Goal: Task Accomplishment & Management: Manage account settings

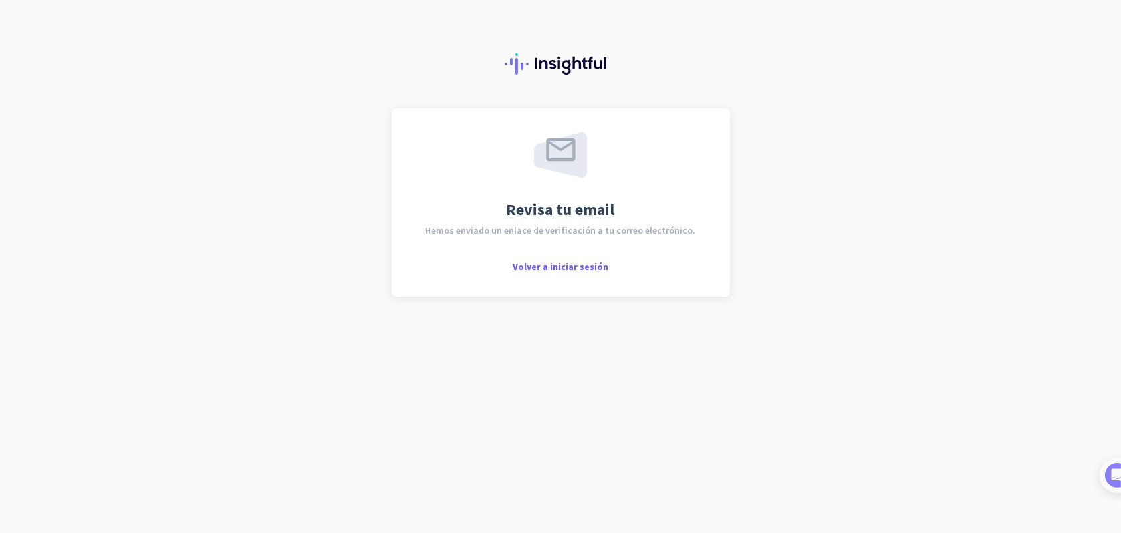
click at [559, 269] on span "Volver a iniciar sesión" at bounding box center [561, 267] width 96 height 12
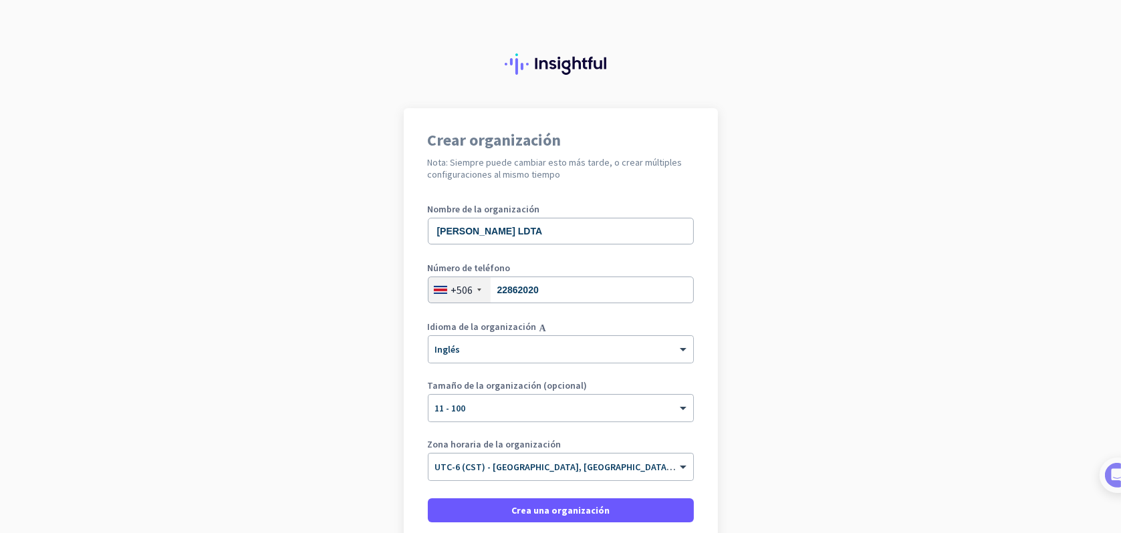
scroll to position [67, 0]
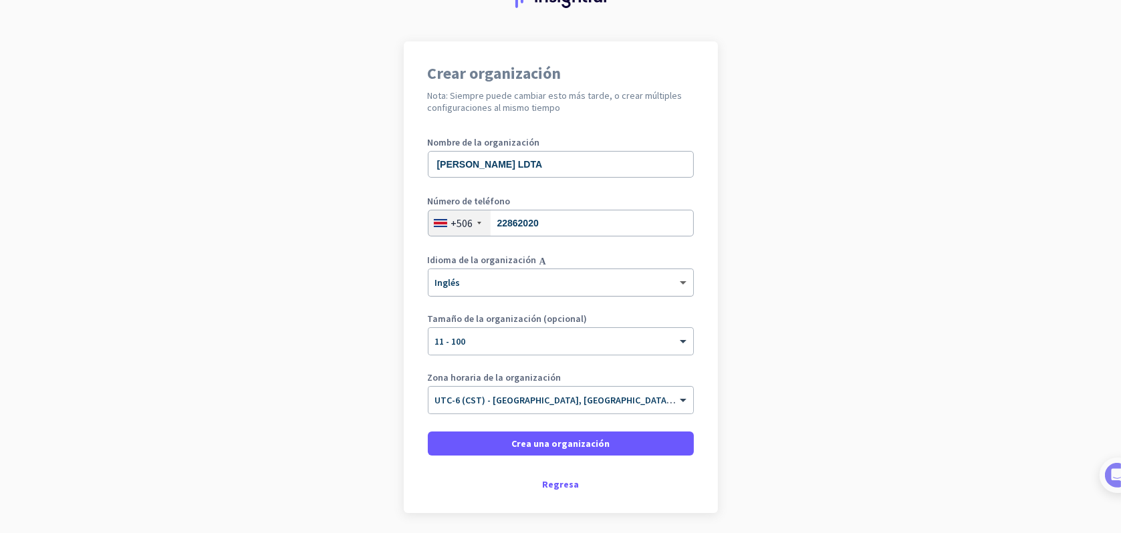
click at [680, 285] on span at bounding box center [684, 282] width 17 height 11
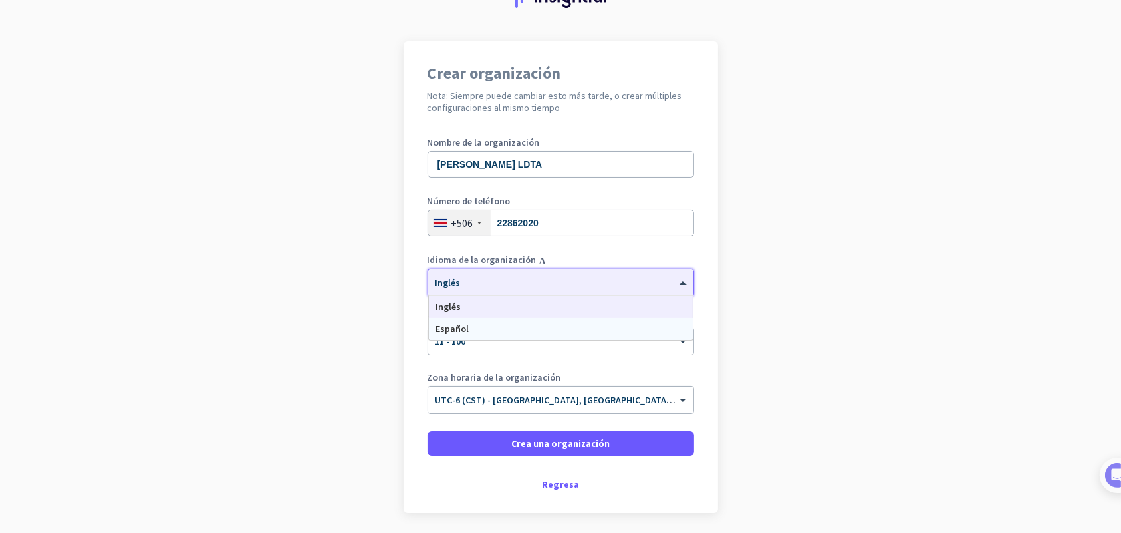
click at [446, 331] on span "Español" at bounding box center [452, 329] width 33 height 12
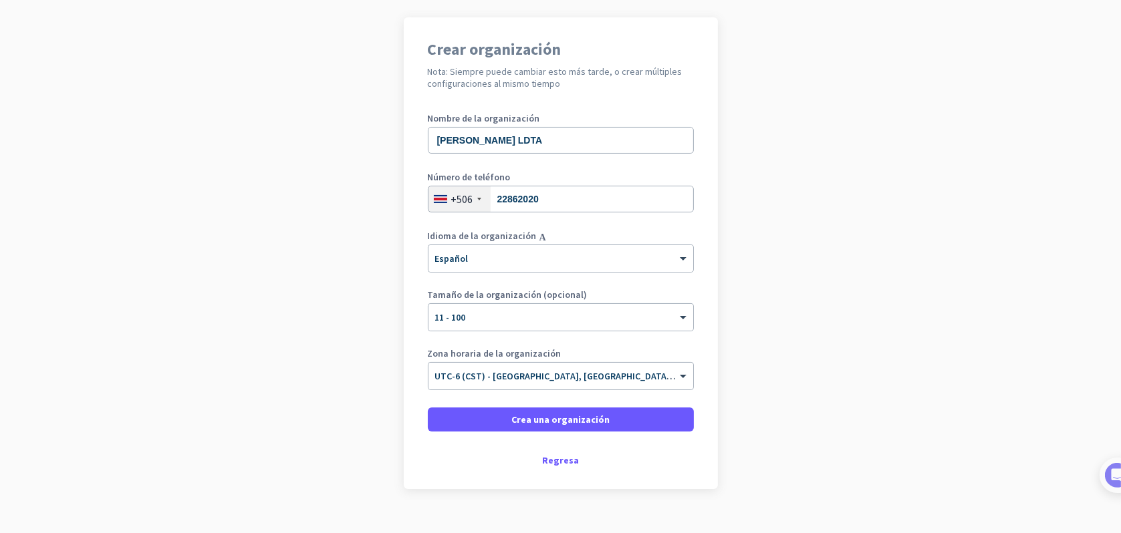
scroll to position [113, 0]
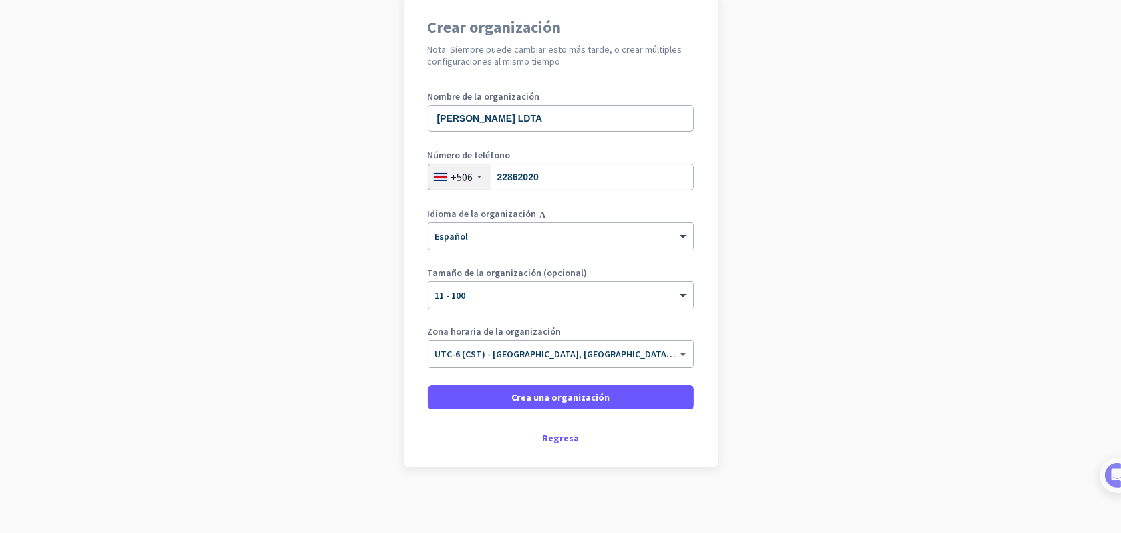
click at [682, 356] on span at bounding box center [684, 354] width 17 height 11
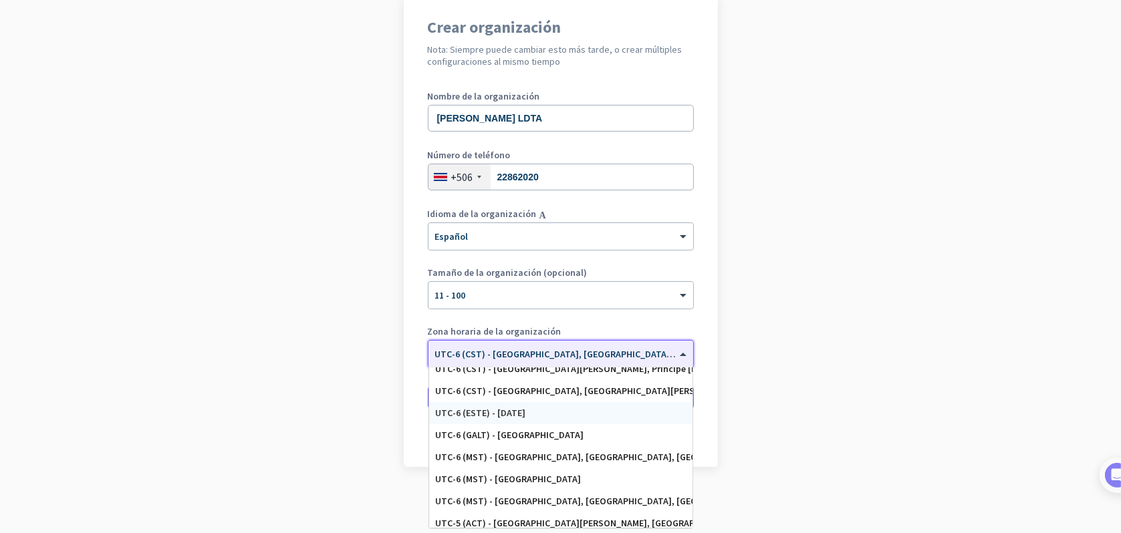
scroll to position [468, 0]
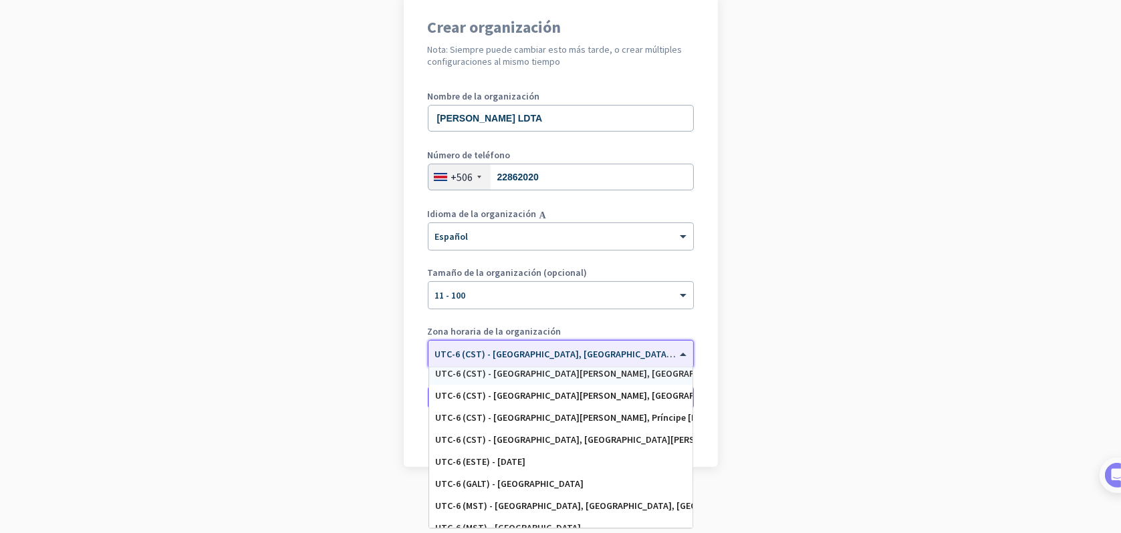
click at [531, 374] on div "UTC-6 (CST) - San José, Limón, San Francisco, Alajuela" at bounding box center [561, 373] width 250 height 11
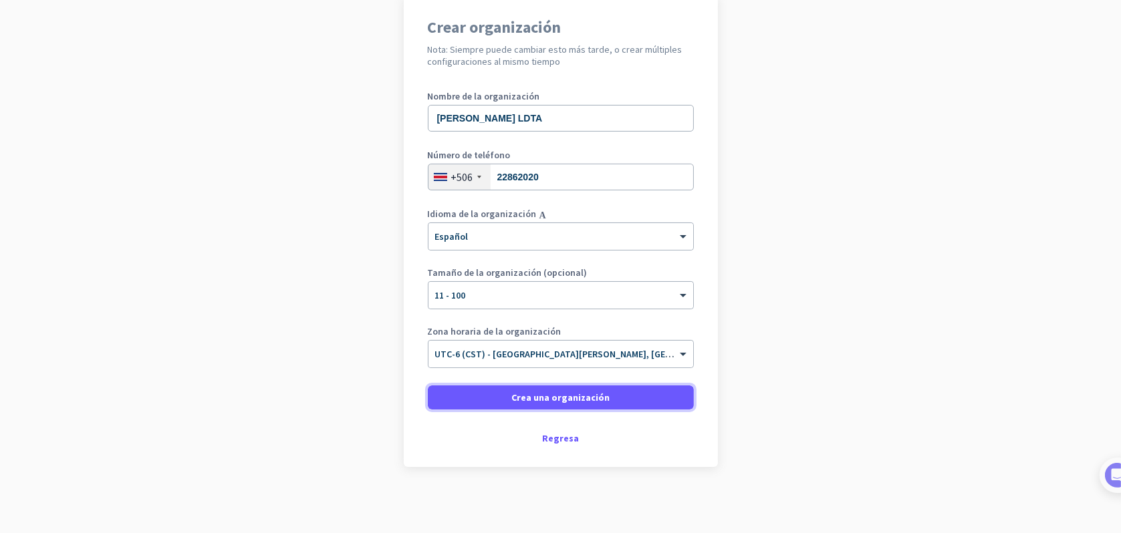
click at [551, 402] on span "Crea una organización" at bounding box center [560, 397] width 98 height 13
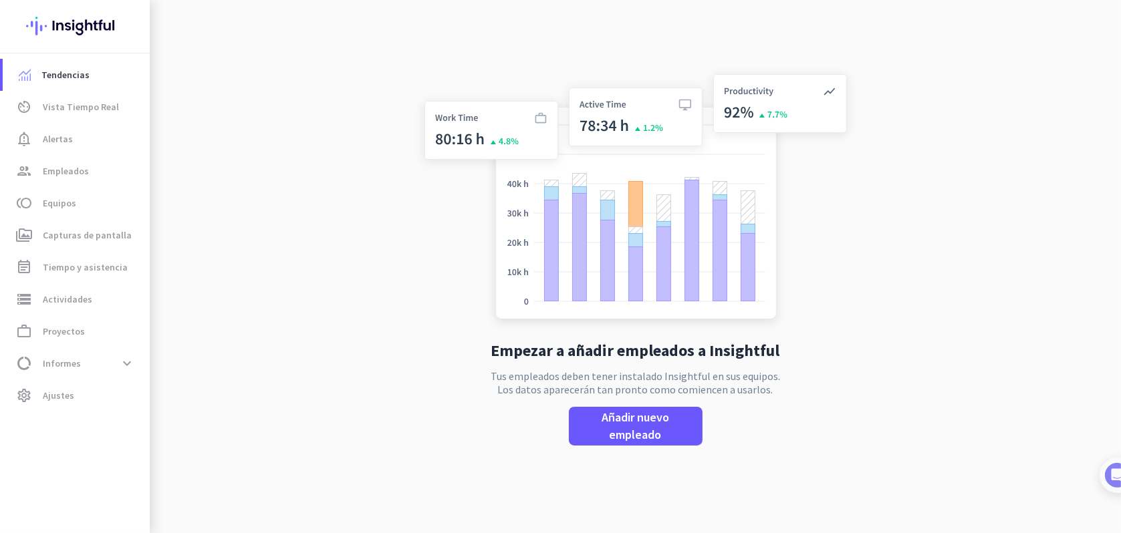
click at [551, 403] on div "Empezar a añadir empleados a Insightful Tus empleados deben tener instalado Ins…" at bounding box center [635, 266] width 442 height 533
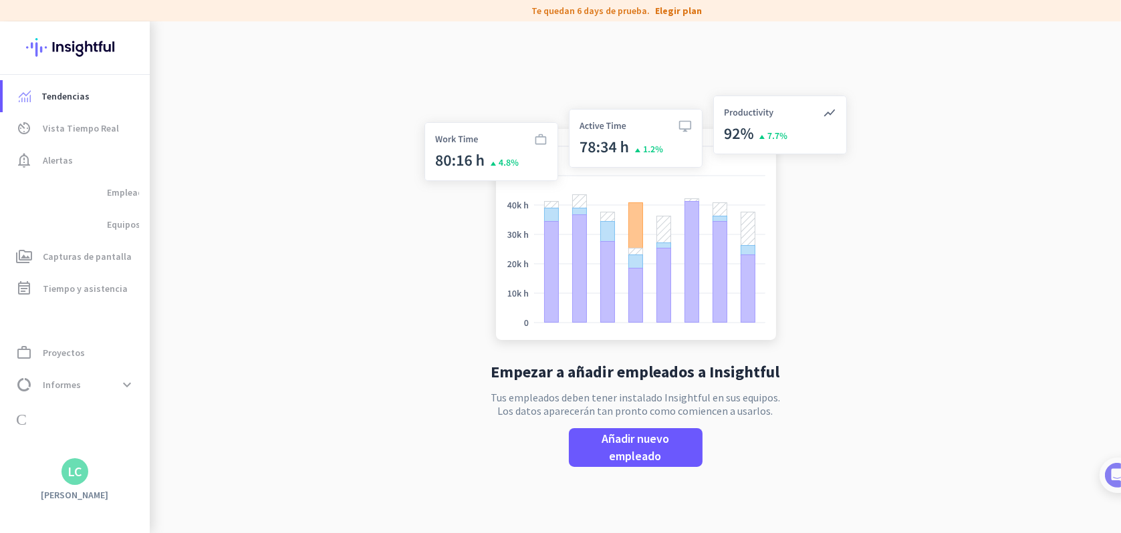
click at [426, 436] on div "Empezar a añadir empleados a Insightful Tus empleados deben tener instalado Ins…" at bounding box center [635, 287] width 442 height 533
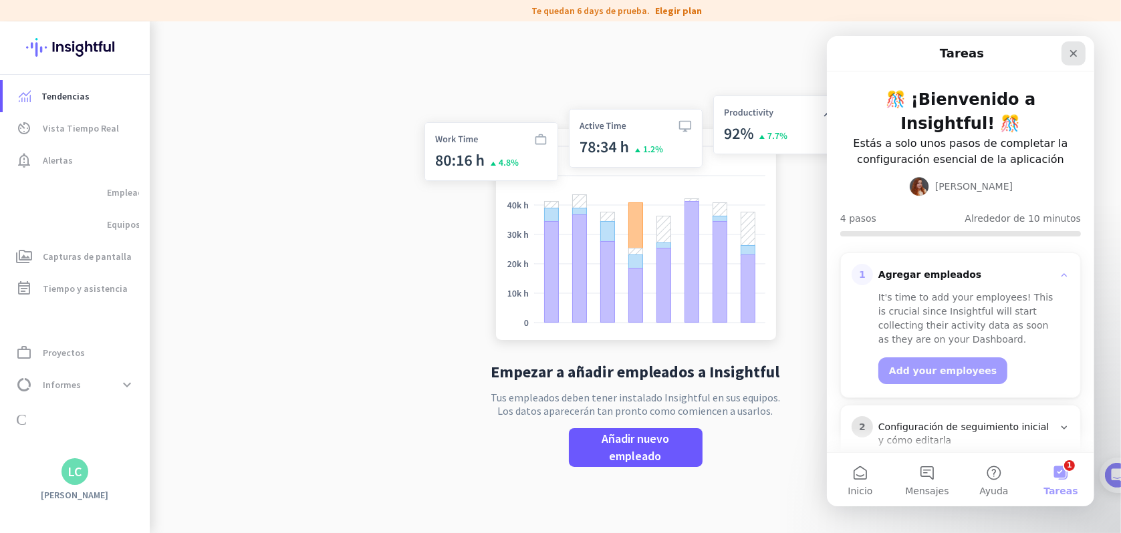
click at [1067, 57] on div "Cerrar" at bounding box center [1073, 53] width 24 height 24
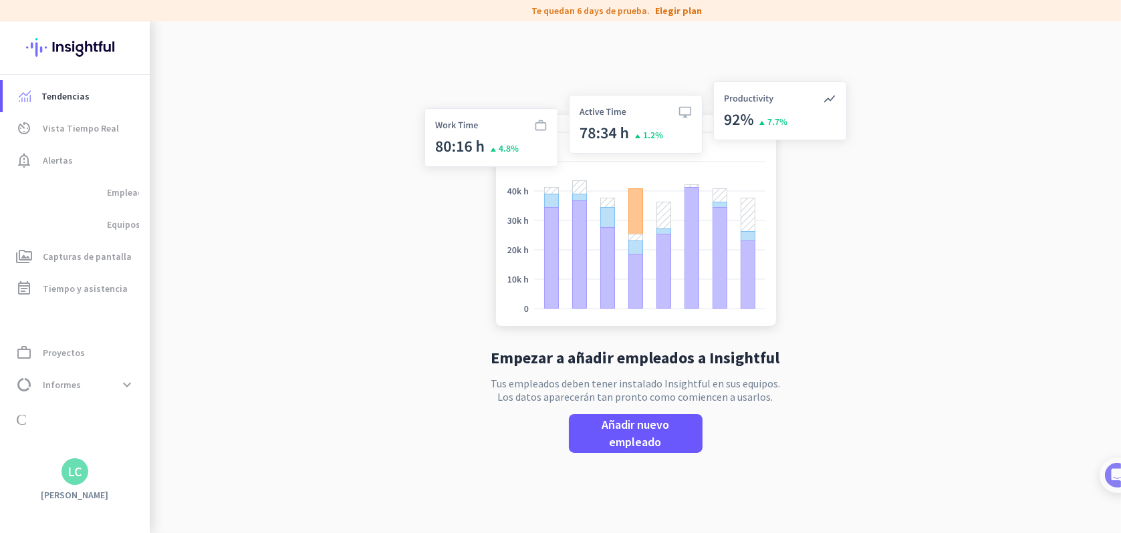
scroll to position [21, 0]
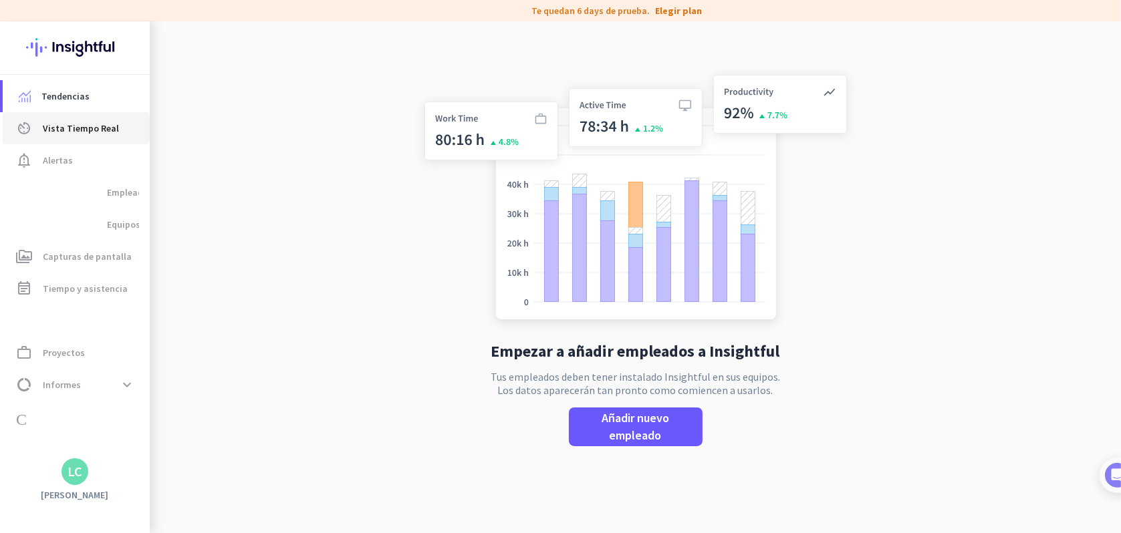
click at [86, 131] on span "Vista Tiempo Real" at bounding box center [81, 128] width 76 height 16
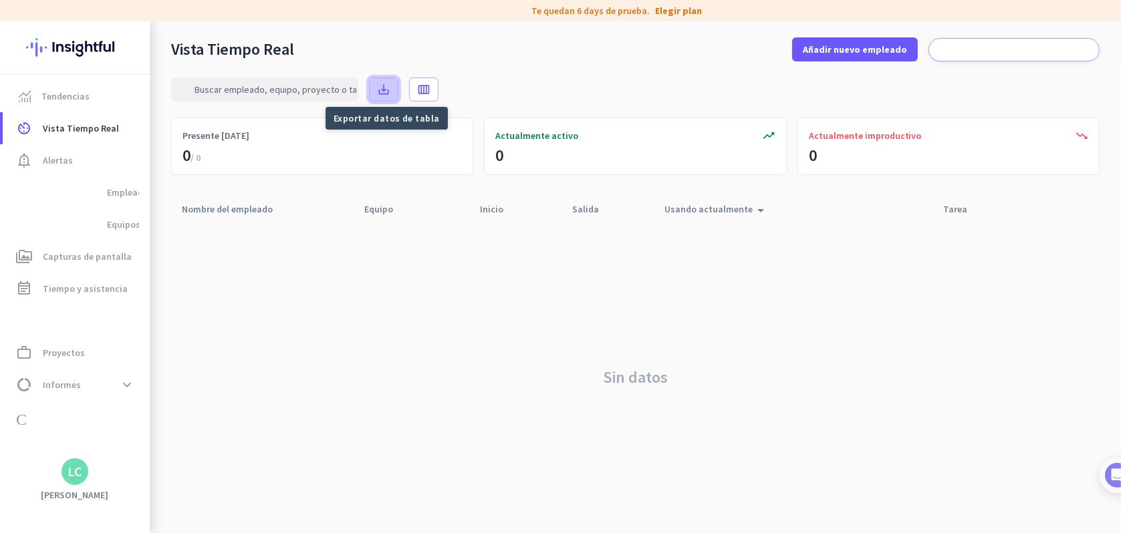
click at [380, 95] on icon "save_alt" at bounding box center [383, 89] width 13 height 13
drag, startPoint x: 465, startPoint y: 264, endPoint x: 410, endPoint y: 244, distance: 58.4
click at [432, 253] on div "Sin datos" at bounding box center [635, 377] width 928 height 311
click at [670, 10] on link "Elegir plan" at bounding box center [678, 10] width 47 height 13
